Goal: Navigation & Orientation: Find specific page/section

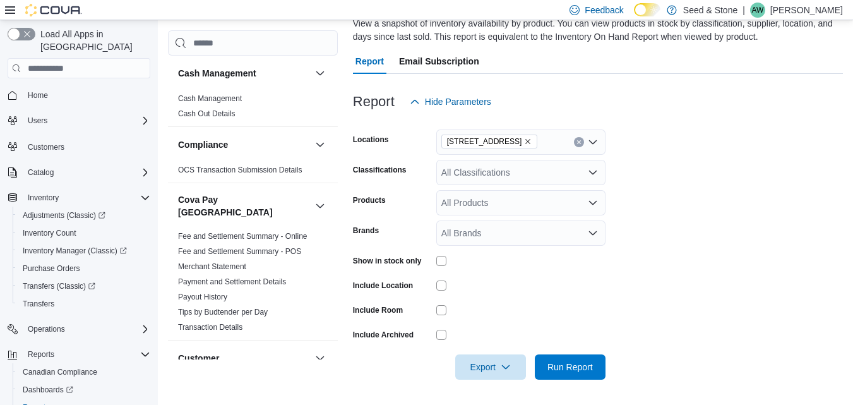
scroll to position [415, 0]
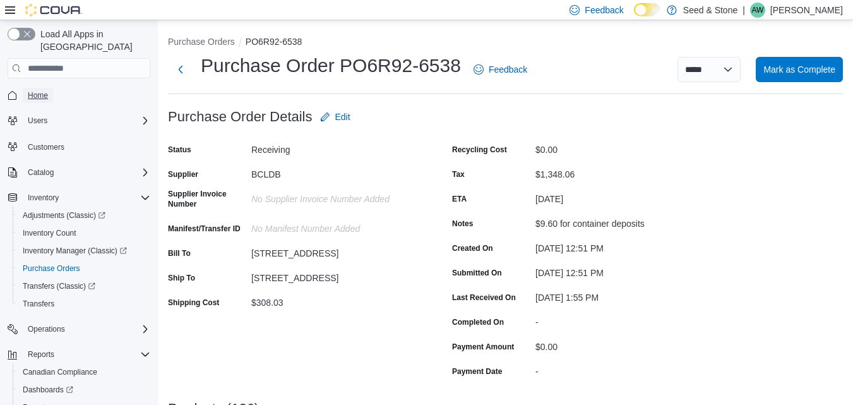
click at [39, 90] on span "Home" at bounding box center [38, 95] width 20 height 10
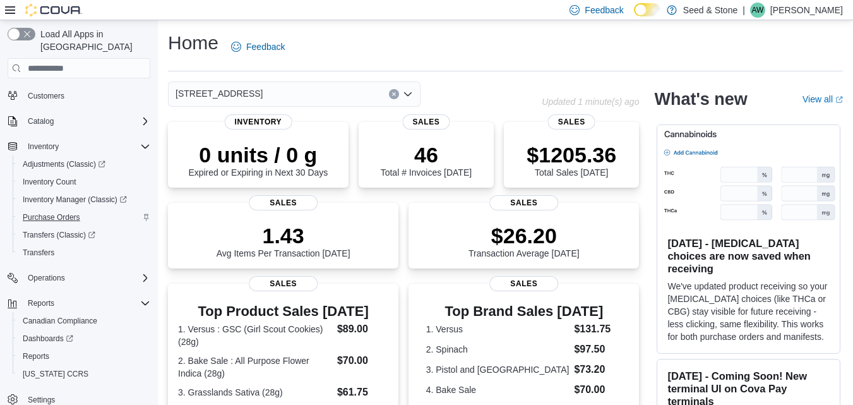
scroll to position [32, 0]
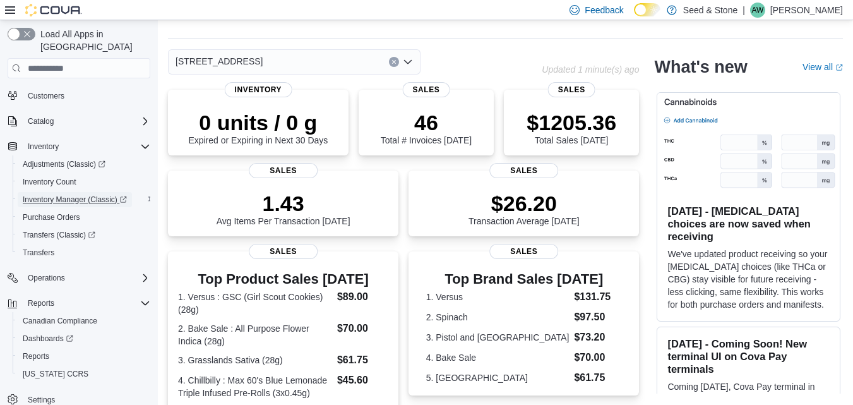
click at [59, 194] on span "Inventory Manager (Classic)" at bounding box center [75, 199] width 104 height 10
